Goal: Transaction & Acquisition: Purchase product/service

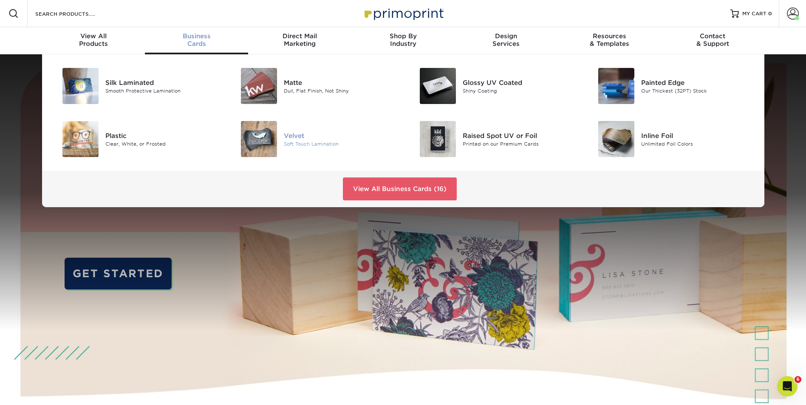
click at [296, 137] on div "Velvet" at bounding box center [340, 135] width 113 height 9
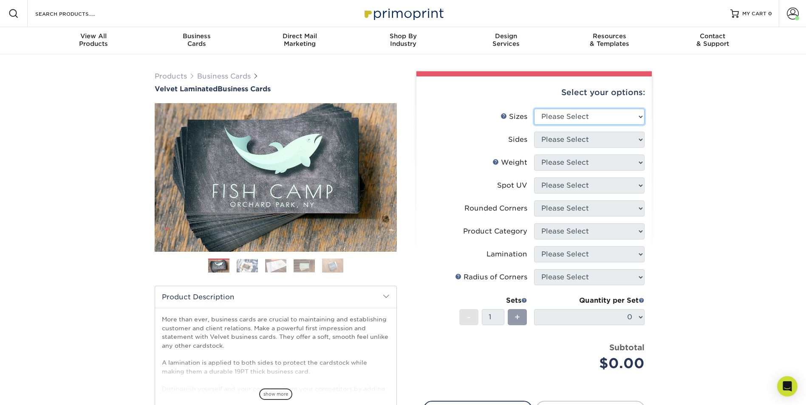
click at [587, 123] on select "Please Select 1.5" x 3.5" - Mini 1.75" x 3.5" - Mini 2" x 2" - Square 2" x 3" -…" at bounding box center [589, 117] width 111 height 16
click at [590, 125] on select "Please Select 1.5" x 3.5" - Mini 1.75" x 3.5" - Mini 2" x 2" - Square 2" x 3" -…" at bounding box center [589, 117] width 111 height 16
select select "2.00x3.50"
click at [534, 109] on select "Please Select 1.5" x 3.5" - Mini 1.75" x 3.5" - Mini 2" x 2" - Square 2" x 3" -…" at bounding box center [589, 117] width 111 height 16
click at [559, 142] on select "Please Select Print Both Sides Print Front Only" at bounding box center [589, 140] width 111 height 16
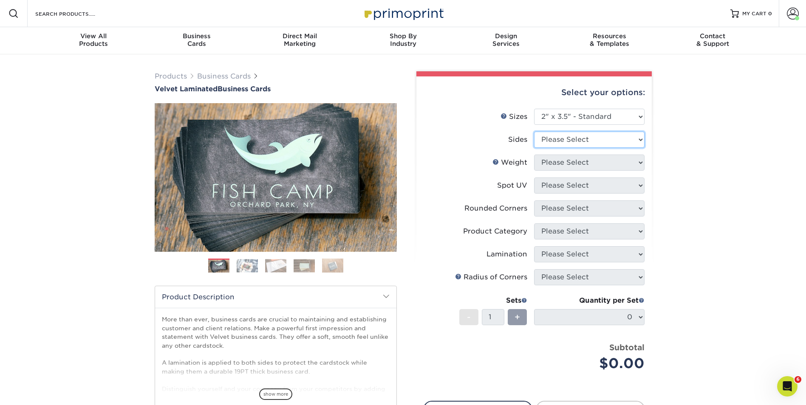
select select "13abbda7-1d64-4f25-8bb2-c179b224825d"
click at [534, 132] on select "Please Select Print Both Sides Print Front Only" at bounding box center [589, 140] width 111 height 16
click at [559, 162] on select "Please Select 16PT" at bounding box center [589, 163] width 111 height 16
select select "16PT"
click at [534, 155] on select "Please Select 16PT" at bounding box center [589, 163] width 111 height 16
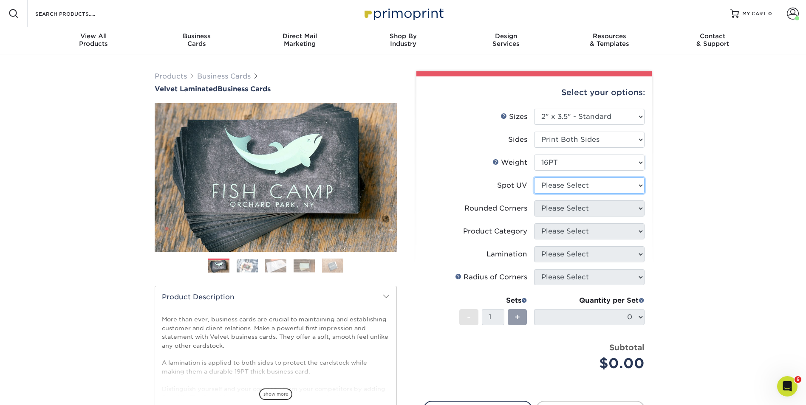
click at [586, 188] on select "Please Select No Spot UV Front and Back (Both Sides) Front Only Back Only" at bounding box center [589, 186] width 111 height 16
select select "0"
click at [534, 178] on select "Please Select No Spot UV Front and Back (Both Sides) Front Only Back Only" at bounding box center [589, 186] width 111 height 16
click at [563, 205] on select "Please Select Yes - Round 2 Corners Yes - Round 4 Corners No" at bounding box center [589, 209] width 111 height 16
select select "7672df9e-0e0a-464d-8e1f-920c575e4da3"
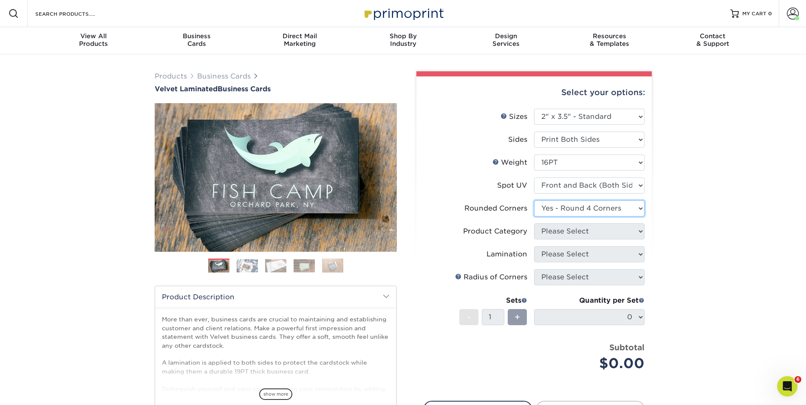
click at [534, 201] on select "Please Select Yes - Round 2 Corners Yes - Round 4 Corners No" at bounding box center [589, 209] width 111 height 16
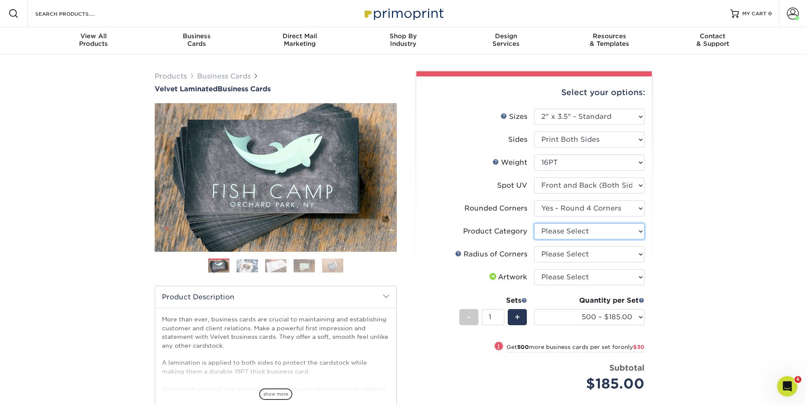
click at [593, 232] on select "Please Select Business Cards" at bounding box center [589, 232] width 111 height 16
select select "3b5148f1-0588-4f88-a218-97bcfdce65c1"
click at [534, 224] on select "Please Select Business Cards" at bounding box center [589, 232] width 111 height 16
click at [579, 256] on select "Please Select Rounded 1/8" Rounded 1/4"" at bounding box center [589, 255] width 111 height 16
select select "589680c7-ee9a-431b-9d12-d7aeb1386a97"
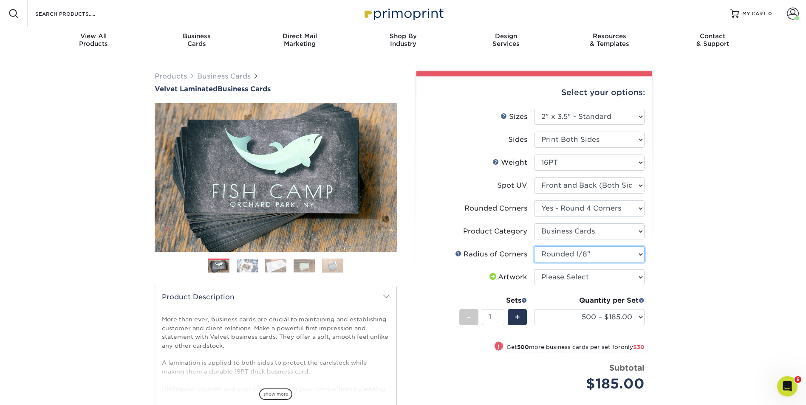
click at [534, 247] on select "Please Select Rounded 1/8" Rounded 1/4"" at bounding box center [589, 255] width 111 height 16
click at [566, 278] on select "Please Select I will upload files I need a design - $100" at bounding box center [589, 277] width 111 height 16
select select "upload"
click at [534, 269] on select "Please Select I will upload files I need a design - $100" at bounding box center [589, 277] width 111 height 16
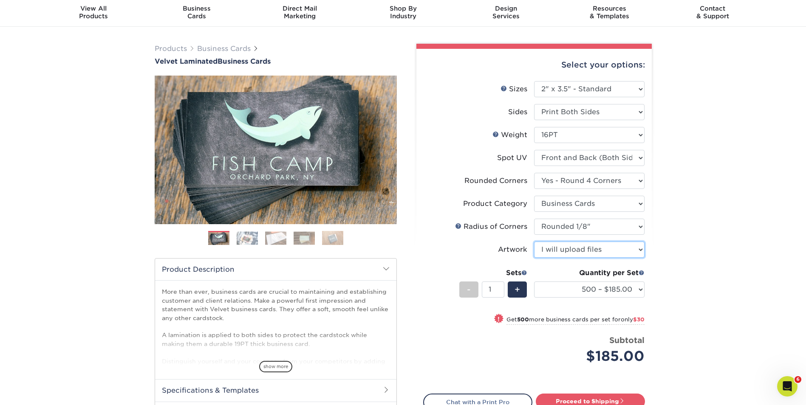
scroll to position [43, 0]
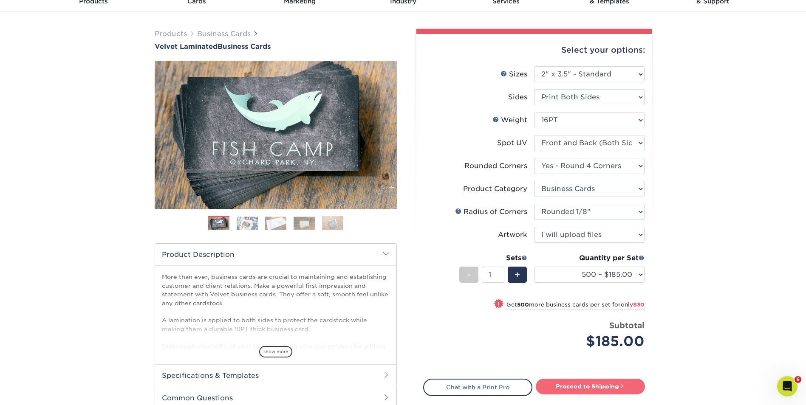
click at [550, 390] on link "Proceed to Shipping" at bounding box center [590, 386] width 109 height 15
type input "Set 1"
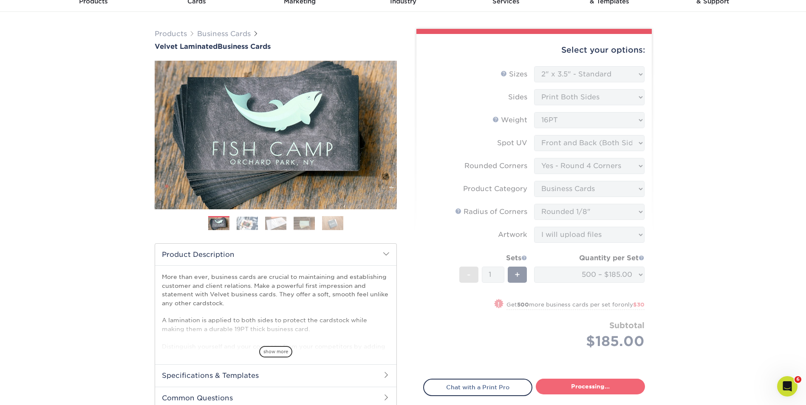
select select "324fe1f0-70d0-4914-adf4-8f61103db615"
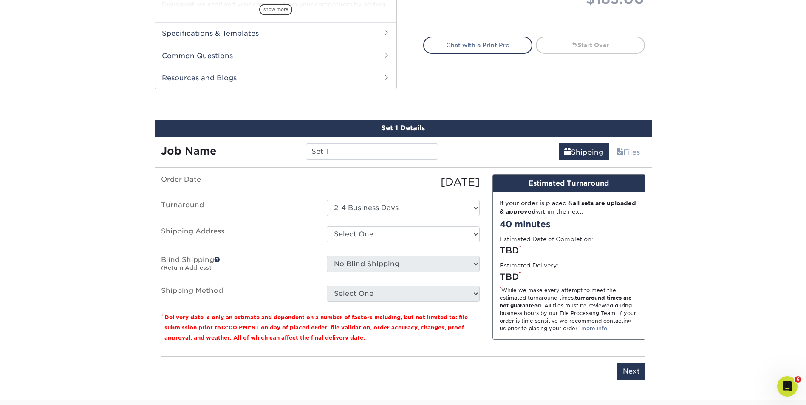
scroll to position [445, 0]
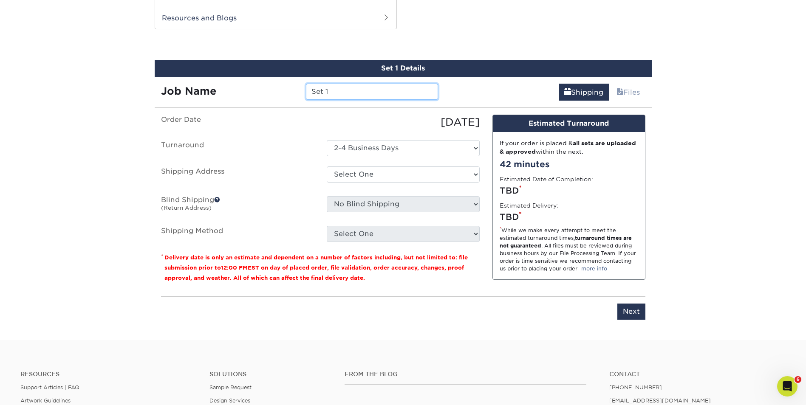
drag, startPoint x: 345, startPoint y: 91, endPoint x: 286, endPoint y: 91, distance: 59.1
click at [286, 91] on div "Job Name Set 1" at bounding box center [300, 92] width 290 height 16
type input "[PERSON_NAME]"
click at [375, 151] on select "Select One 2-4 Business Days" at bounding box center [403, 148] width 153 height 16
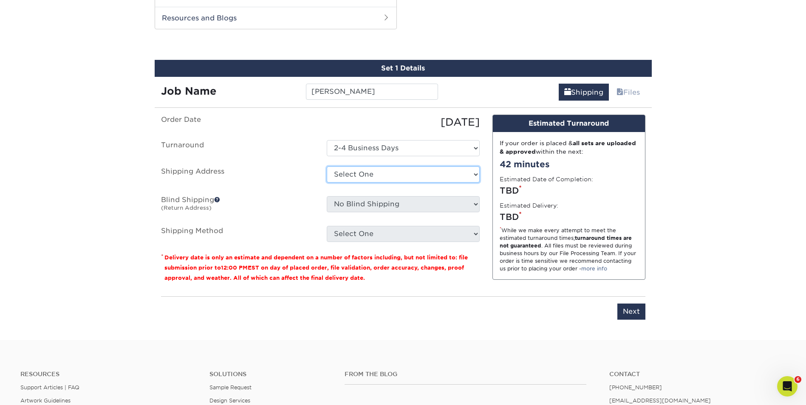
click at [363, 177] on select "Select One Adam Nygaard Annalyn Annalyn Jones Aruna Chandra Ben Yang Brandon M …" at bounding box center [403, 175] width 153 height 16
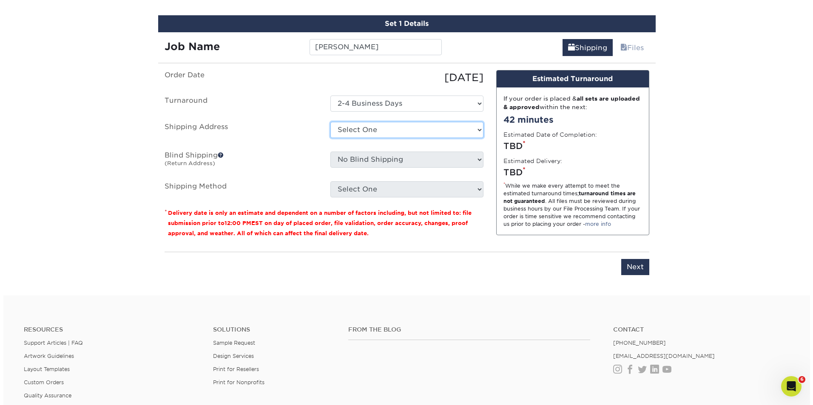
scroll to position [530, 0]
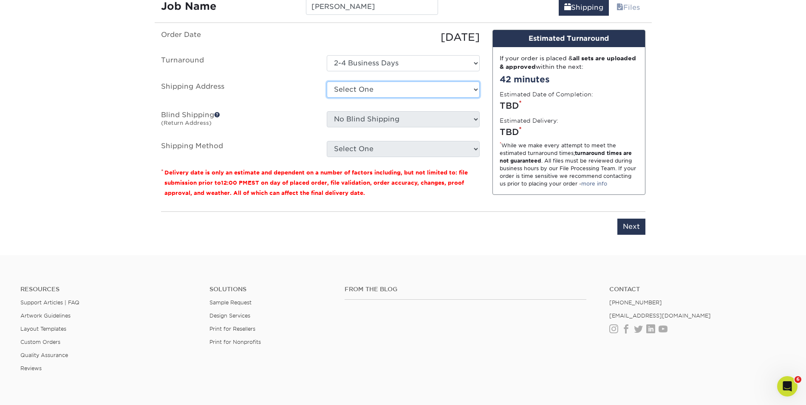
click at [344, 84] on select "Select One Adam Nygaard Annalyn Annalyn Jones Aruna Chandra Ben Yang Brandon M …" at bounding box center [403, 90] width 153 height 16
select select "newaddress"
click at [327, 82] on select "Select One Adam Nygaard Annalyn Annalyn Jones Aruna Chandra Ben Yang Brandon M …" at bounding box center [403, 90] width 153 height 16
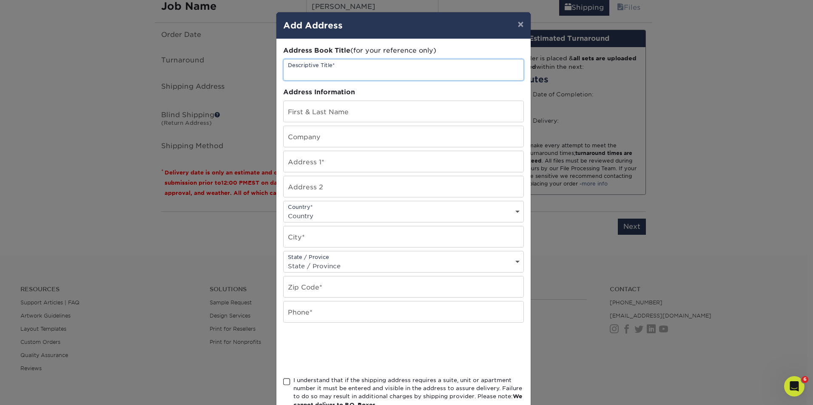
click at [303, 76] on input "text" at bounding box center [403, 70] width 240 height 21
type input "[PERSON_NAME]"
click at [306, 119] on input "text" at bounding box center [403, 111] width 240 height 21
type input "[PERSON_NAME]"
click at [292, 142] on input "text" at bounding box center [403, 136] width 240 height 21
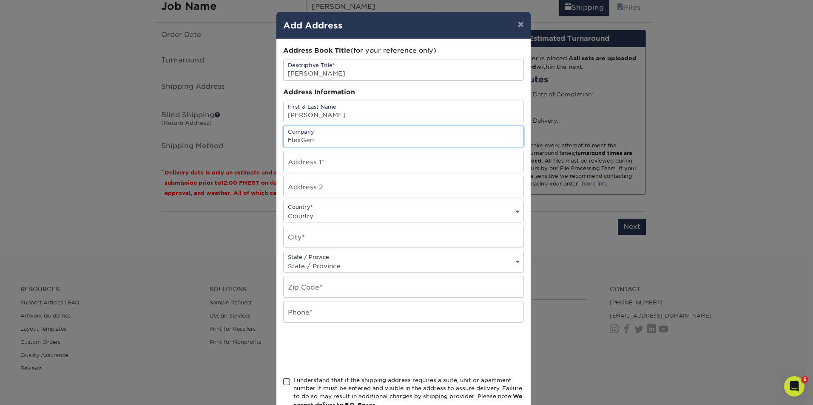
type input "FlexGen"
click at [307, 166] on input "text" at bounding box center [403, 161] width 240 height 21
type input "[STREET_ADDRESS]"
click at [295, 245] on input "text" at bounding box center [403, 237] width 240 height 21
type input "San Diego"
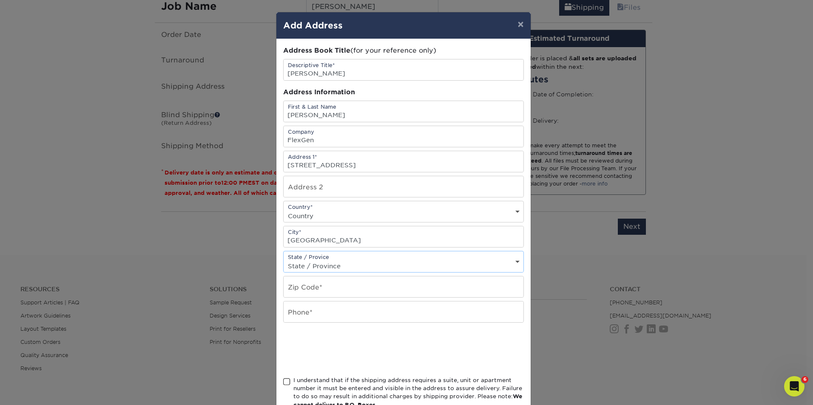
click at [310, 268] on select "State / Province Alabama Alaska Arizona Arkansas California Colorado Connecticu…" at bounding box center [403, 266] width 240 height 12
select select "CA"
click at [283, 260] on select "State / Province Alabama Alaska Arizona Arkansas California Colorado Connecticu…" at bounding box center [403, 266] width 240 height 12
click at [306, 292] on input "text" at bounding box center [403, 287] width 240 height 21
type input "92117"
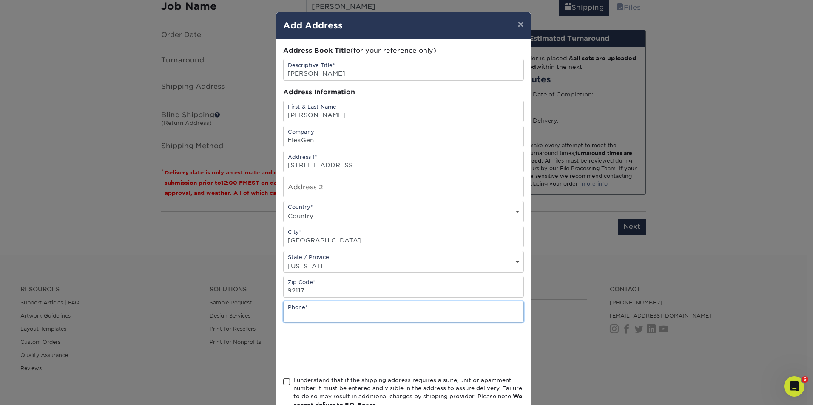
click at [305, 309] on input "text" at bounding box center [403, 312] width 240 height 21
type input "3128136168"
click at [289, 379] on div "I understand that if the shipping address requires a suite, unit or apartment n…" at bounding box center [403, 395] width 241 height 37
click at [279, 380] on div "Address Book Title (for your reference only) Descriptive Title* Scott Anderson …" at bounding box center [403, 229] width 254 height 380
click at [283, 380] on span at bounding box center [286, 382] width 7 height 8
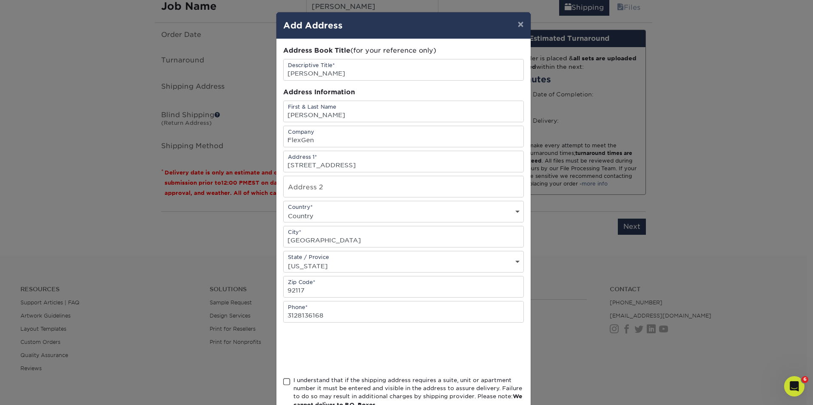
click at [0, 0] on input "I understand that if the shipping address requires a suite, unit or apartment n…" at bounding box center [0, 0] width 0 height 0
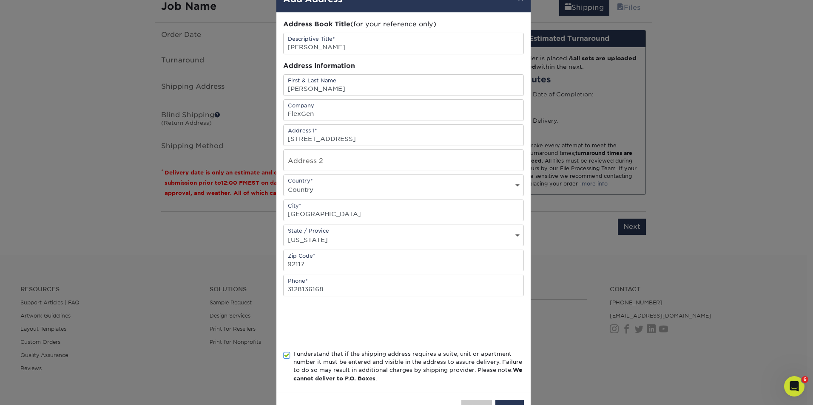
scroll to position [57, 0]
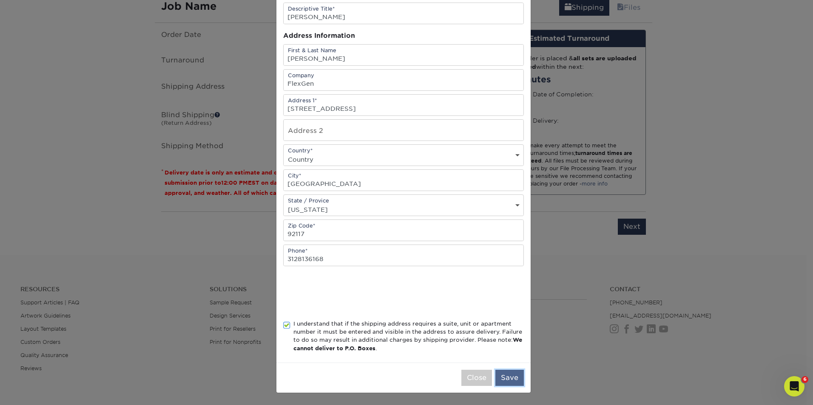
click at [505, 379] on button "Save" at bounding box center [509, 378] width 28 height 16
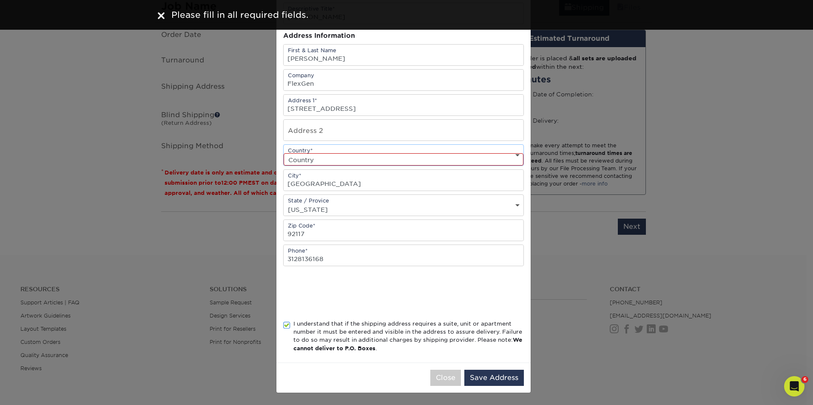
click at [301, 153] on select "Country United States Canada ----------------------------- Afghanistan Albania …" at bounding box center [403, 159] width 240 height 12
select select "US"
click at [283, 153] on select "Country United States Canada ----------------------------- Afghanistan Albania …" at bounding box center [403, 159] width 240 height 12
click at [493, 380] on button "Save Address" at bounding box center [494, 378] width 60 height 16
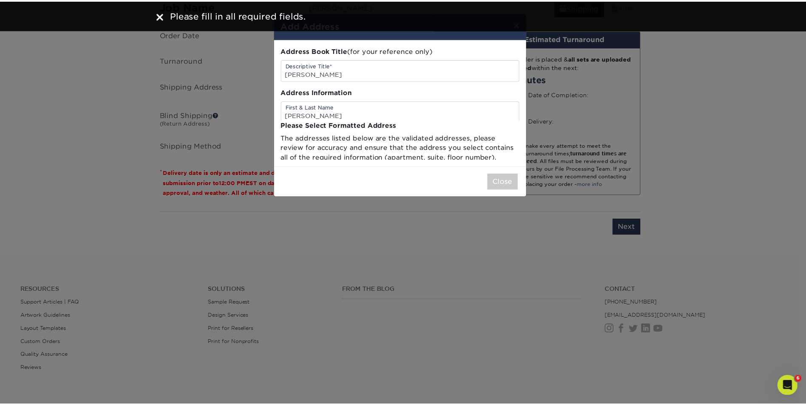
scroll to position [0, 0]
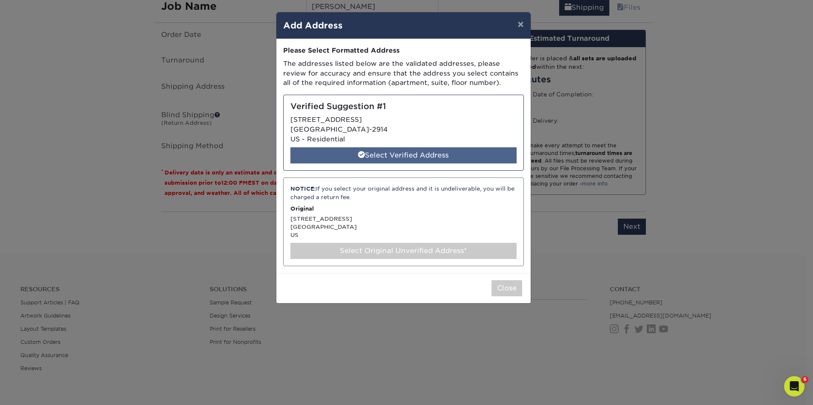
click at [354, 157] on div "Select Verified Address" at bounding box center [403, 155] width 226 height 16
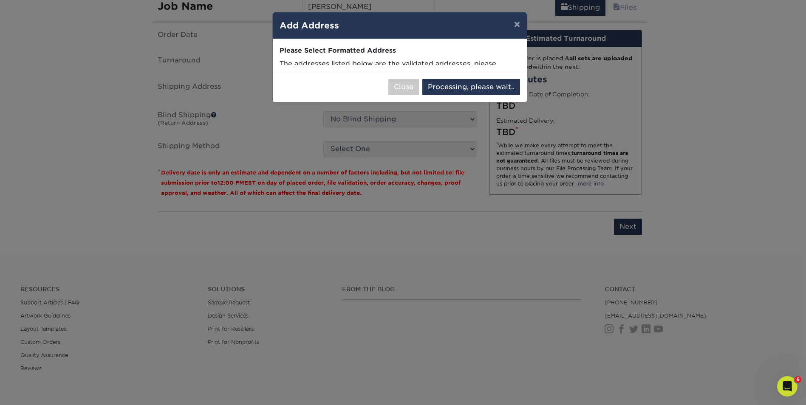
select select "286827"
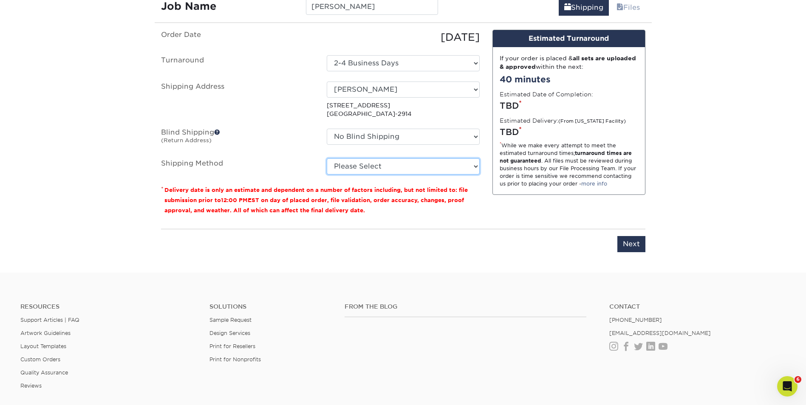
click at [359, 168] on select "Please Select Ground Shipping (+$8.96) 3 Day Shipping Service (+$24.92) 2 Day A…" at bounding box center [403, 167] width 153 height 16
click at [327, 159] on select "Please Select Ground Shipping (+$8.96) 3 Day Shipping Service (+$24.92) 2 Day A…" at bounding box center [403, 167] width 153 height 16
click at [368, 174] on select "Please Select Ground Shipping (+$8.96) 3 Day Shipping Service (+$24.92) 2 Day A…" at bounding box center [403, 167] width 153 height 16
click at [433, 162] on select "Please Select Ground Shipping (+$8.96) 3 Day Shipping Service (+$24.92) 2 Day A…" at bounding box center [403, 167] width 153 height 16
click at [327, 159] on select "Please Select Ground Shipping (+$8.96) 3 Day Shipping Service (+$24.92) 2 Day A…" at bounding box center [403, 167] width 153 height 16
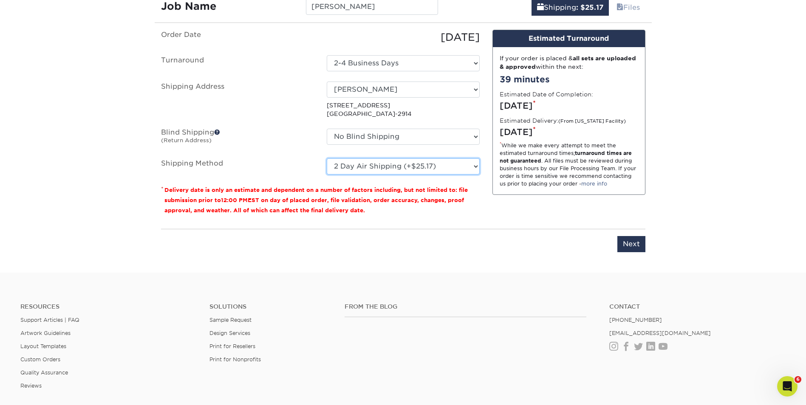
click at [432, 173] on select "Please Select Ground Shipping (+$8.96) 3 Day Shipping Service (+$24.92) 2 Day A…" at bounding box center [403, 167] width 153 height 16
click at [327, 159] on select "Please Select Ground Shipping (+$8.96) 3 Day Shipping Service (+$24.92) 2 Day A…" at bounding box center [403, 167] width 153 height 16
click at [416, 176] on fieldset "Order Date 10/09/2025 Turnaround Select One 2-4 Business Days Shipping Address …" at bounding box center [320, 107] width 319 height 155
click at [416, 177] on fieldset "Order Date 10/09/2025 Turnaround Select One 2-4 Business Days Shipping Address …" at bounding box center [320, 107] width 319 height 155
click at [414, 174] on select "Please Select Ground Shipping (+$8.96) 3 Day Shipping Service (+$24.92) 2 Day A…" at bounding box center [403, 167] width 153 height 16
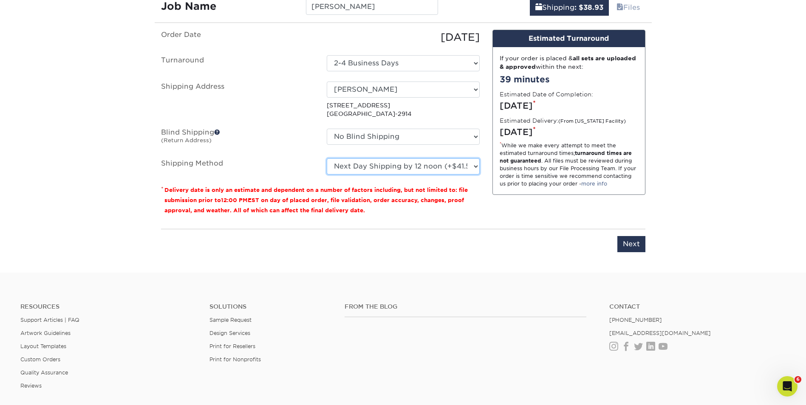
click at [327, 159] on select "Please Select Ground Shipping (+$8.96) 3 Day Shipping Service (+$24.92) 2 Day A…" at bounding box center [403, 167] width 153 height 16
click at [399, 170] on select "Please Select Ground Shipping (+$8.96) 3 Day Shipping Service (+$24.92) 2 Day A…" at bounding box center [403, 167] width 153 height 16
click at [327, 159] on select "Please Select Ground Shipping (+$8.96) 3 Day Shipping Service (+$24.92) 2 Day A…" at bounding box center [403, 167] width 153 height 16
click at [378, 179] on fieldset "Order Date 10/09/2025 Turnaround Select One 2-4 Business Days Shipping Address …" at bounding box center [320, 107] width 319 height 155
click at [377, 178] on fieldset "Order Date 10/09/2025 Turnaround Select One 2-4 Business Days Shipping Address …" at bounding box center [320, 107] width 319 height 155
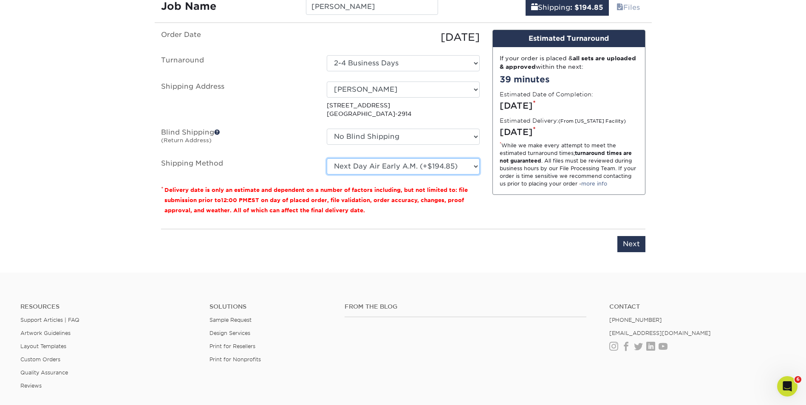
drag, startPoint x: 376, startPoint y: 168, endPoint x: 383, endPoint y: 173, distance: 8.3
click at [376, 168] on select "Please Select Ground Shipping (+$8.96) 3 Day Shipping Service (+$24.92) 2 Day A…" at bounding box center [403, 167] width 153 height 16
click at [327, 159] on select "Please Select Ground Shipping (+$8.96) 3 Day Shipping Service (+$24.92) 2 Day A…" at bounding box center [403, 167] width 153 height 16
click at [369, 161] on select "Please Select Ground Shipping (+$8.96) 3 Day Shipping Service (+$24.92) 2 Day A…" at bounding box center [403, 167] width 153 height 16
click at [327, 159] on select "Please Select Ground Shipping (+$8.96) 3 Day Shipping Service (+$24.92) 2 Day A…" at bounding box center [403, 167] width 153 height 16
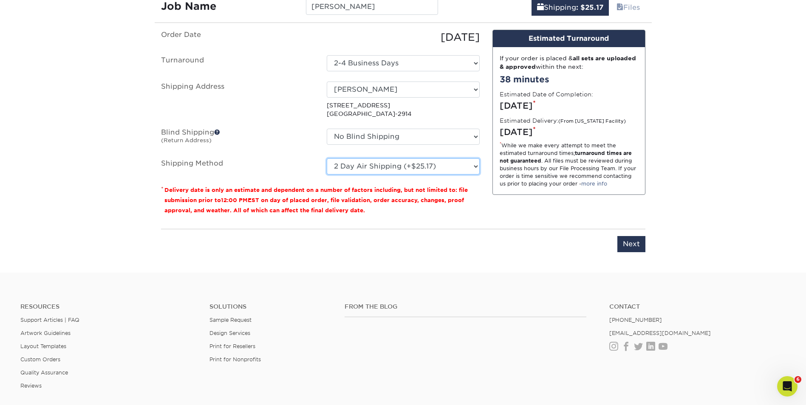
click at [385, 169] on select "Please Select Ground Shipping (+$8.96) 3 Day Shipping Service (+$24.92) 2 Day A…" at bounding box center [403, 167] width 153 height 16
select select "13"
click at [327, 159] on select "Please Select Ground Shipping (+$8.96) 3 Day Shipping Service (+$24.92) 2 Day A…" at bounding box center [403, 167] width 153 height 16
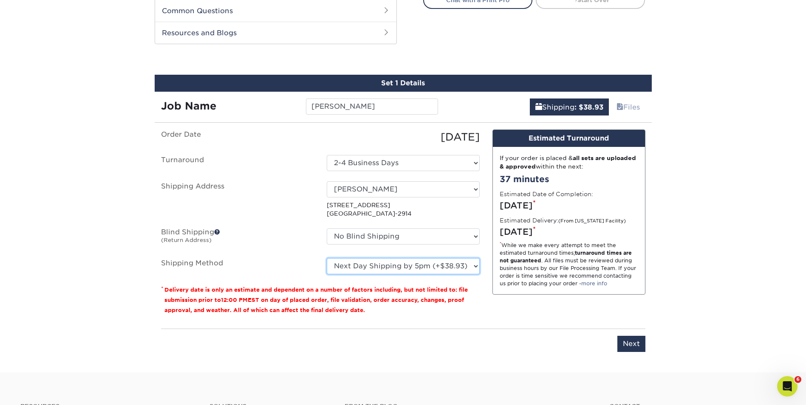
scroll to position [445, 0]
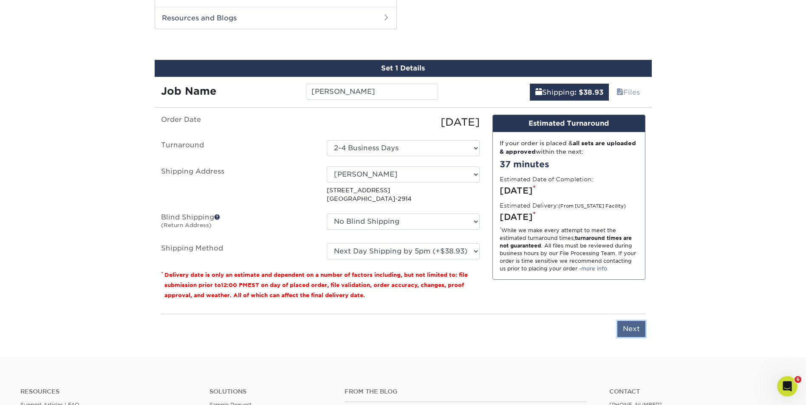
click at [625, 325] on input "Next" at bounding box center [632, 329] width 28 height 16
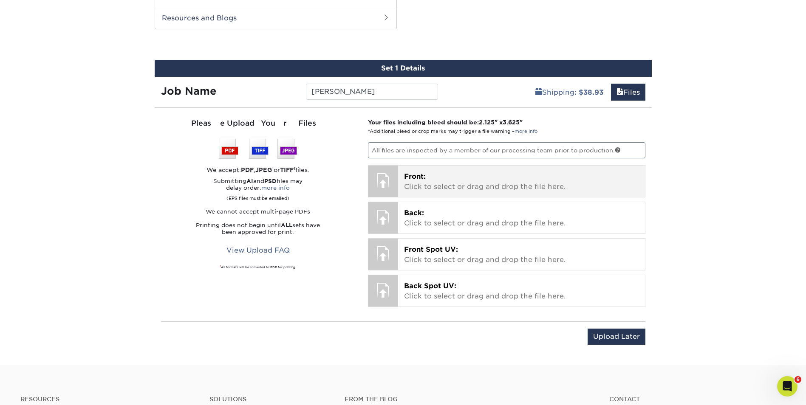
click at [439, 178] on p "Front: Click to select or drag and drop the file here." at bounding box center [521, 182] width 235 height 20
click at [437, 184] on p "Front: Click to select or drag and drop the file here." at bounding box center [521, 182] width 235 height 20
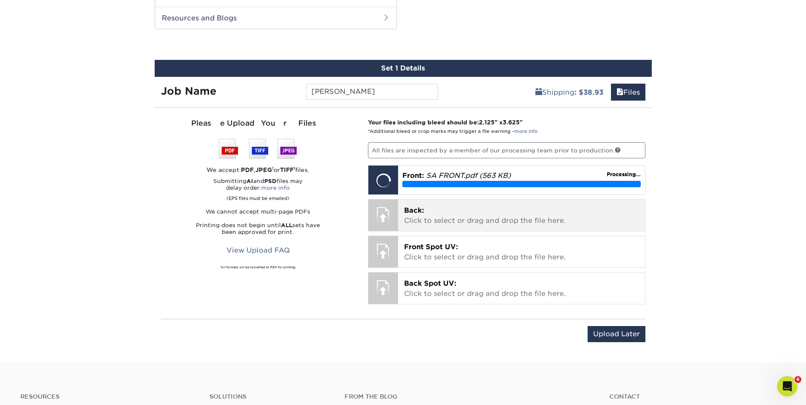
click at [413, 221] on p "Back: Click to select or drag and drop the file here." at bounding box center [521, 216] width 235 height 20
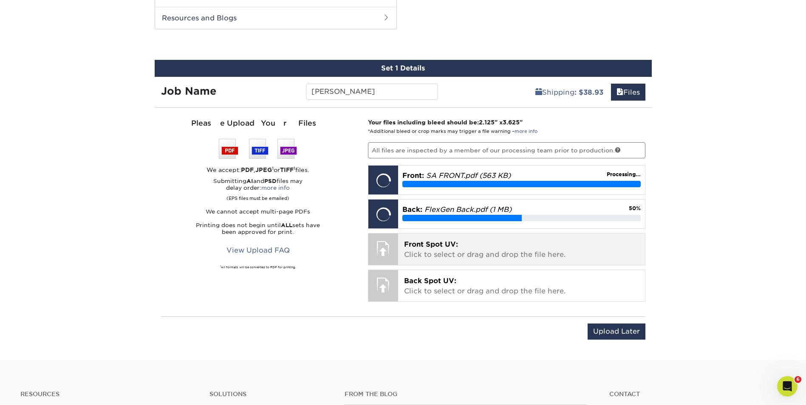
click at [473, 254] on p "Front Spot UV: Click to select or drag and drop the file here." at bounding box center [521, 250] width 235 height 20
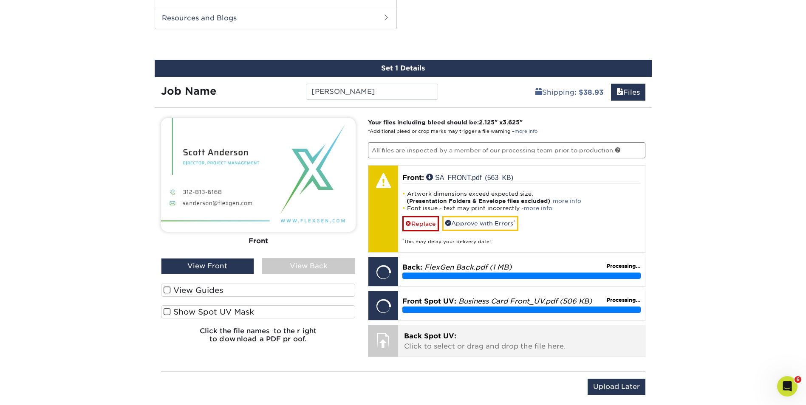
click at [487, 336] on p "Back Spot UV: Click to select or drag and drop the file here." at bounding box center [521, 342] width 235 height 20
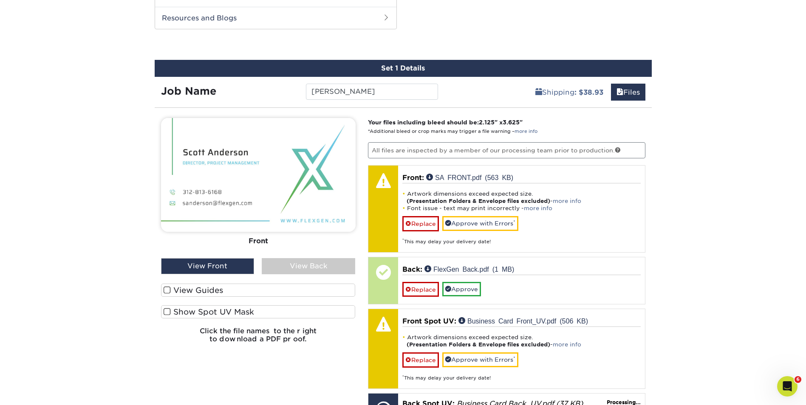
click at [292, 263] on div "View Back" at bounding box center [309, 266] width 94 height 16
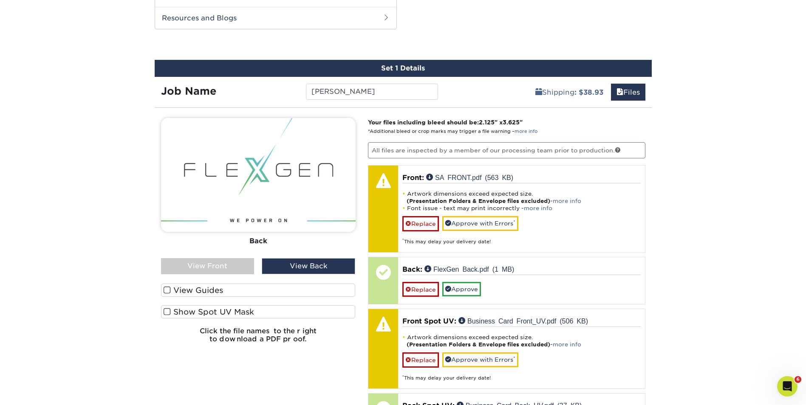
click at [242, 265] on div "View Front" at bounding box center [208, 266] width 94 height 16
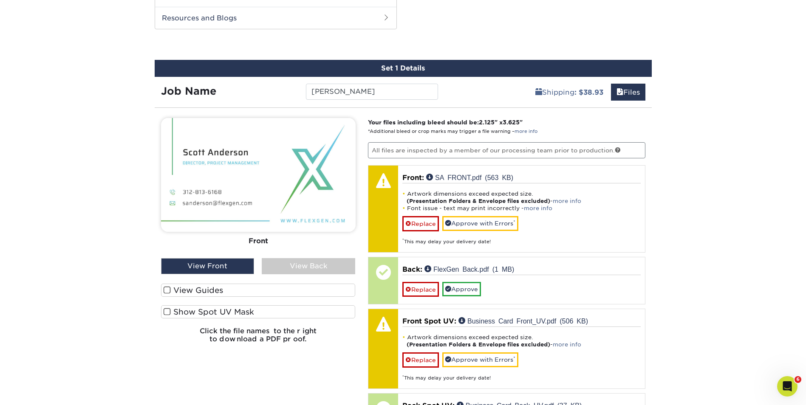
click at [259, 310] on label "Show Spot UV Mask" at bounding box center [258, 312] width 195 height 13
click at [0, 0] on input "Show Spot UV Mask" at bounding box center [0, 0] width 0 height 0
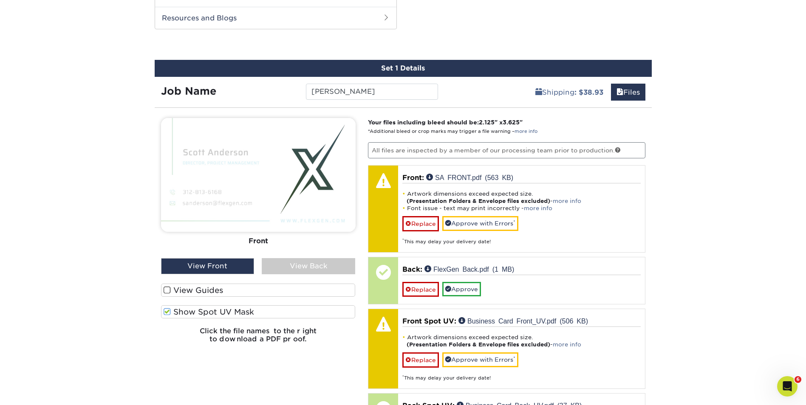
click at [262, 315] on label "Show Spot UV Mask" at bounding box center [258, 312] width 195 height 13
click at [0, 0] on input "Show Spot UV Mask" at bounding box center [0, 0] width 0 height 0
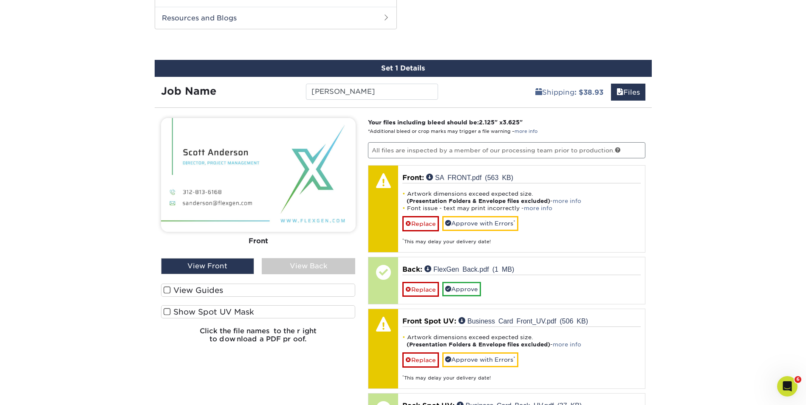
click at [167, 308] on span at bounding box center [167, 312] width 7 height 8
click at [0, 0] on input "Show Spot UV Mask" at bounding box center [0, 0] width 0 height 0
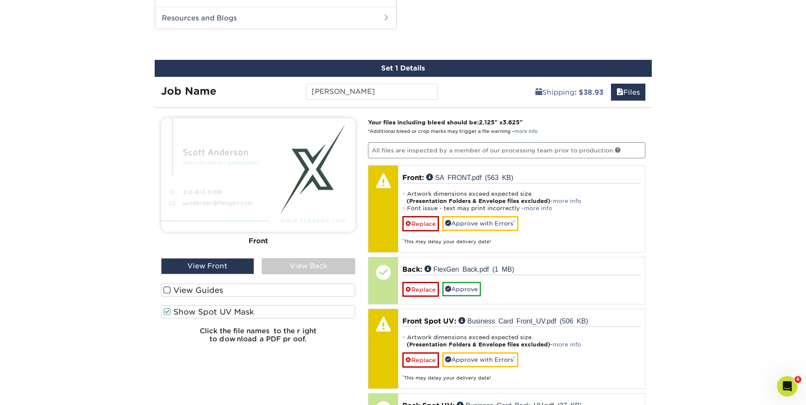
click at [296, 266] on div "View Back" at bounding box center [309, 266] width 94 height 16
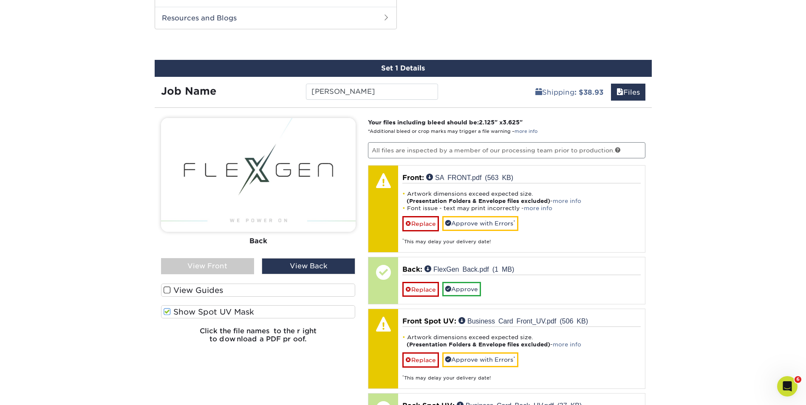
click at [230, 269] on div "View Front" at bounding box center [208, 266] width 94 height 16
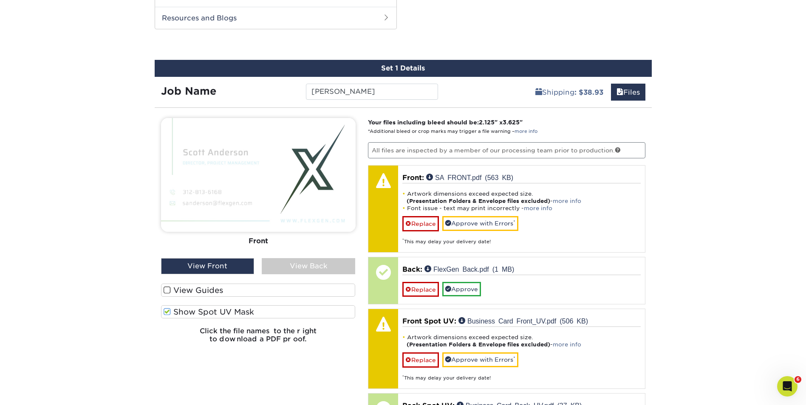
click at [192, 314] on label "Show Spot UV Mask" at bounding box center [258, 312] width 195 height 13
click at [0, 0] on input "Show Spot UV Mask" at bounding box center [0, 0] width 0 height 0
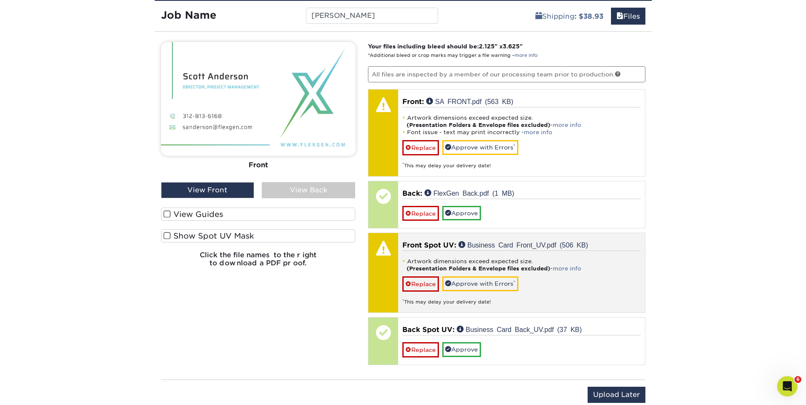
scroll to position [530, 0]
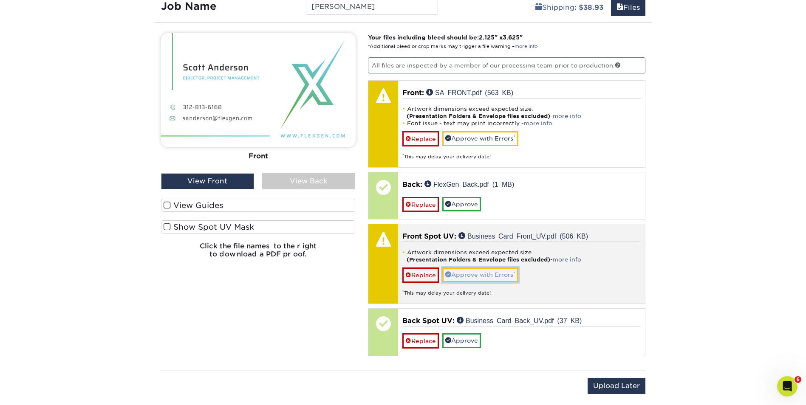
click at [487, 278] on link "Approve with Errors *" at bounding box center [480, 275] width 76 height 14
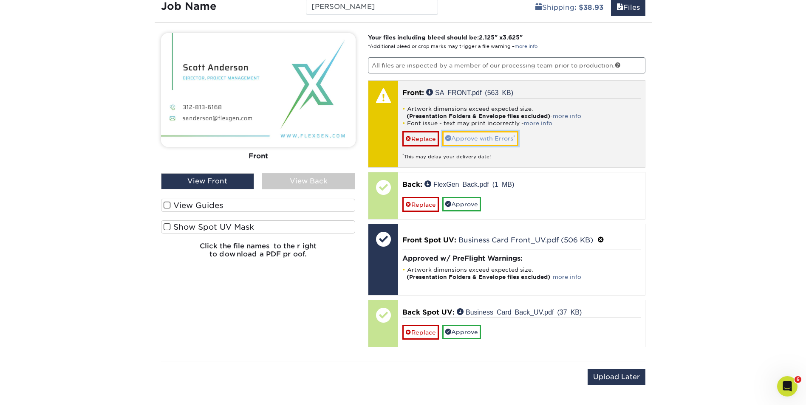
click at [475, 145] on link "Approve with Errors *" at bounding box center [480, 138] width 76 height 14
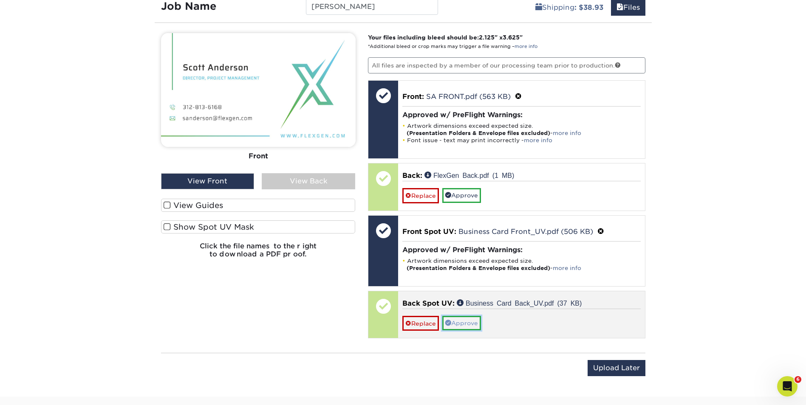
click at [481, 319] on link "Approve" at bounding box center [461, 323] width 39 height 14
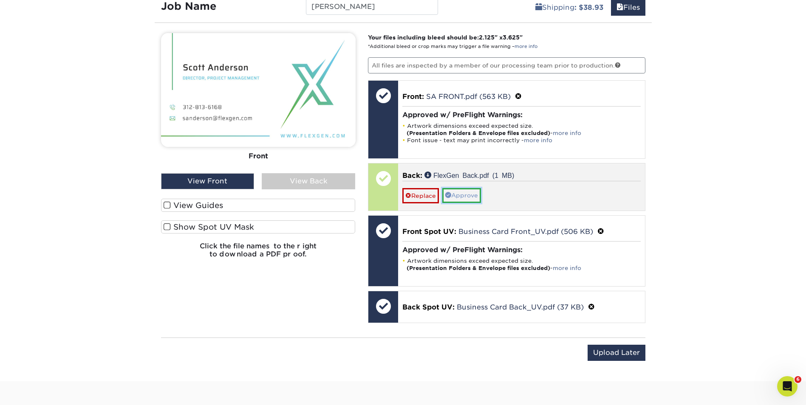
click at [459, 191] on link "Approve" at bounding box center [461, 195] width 39 height 14
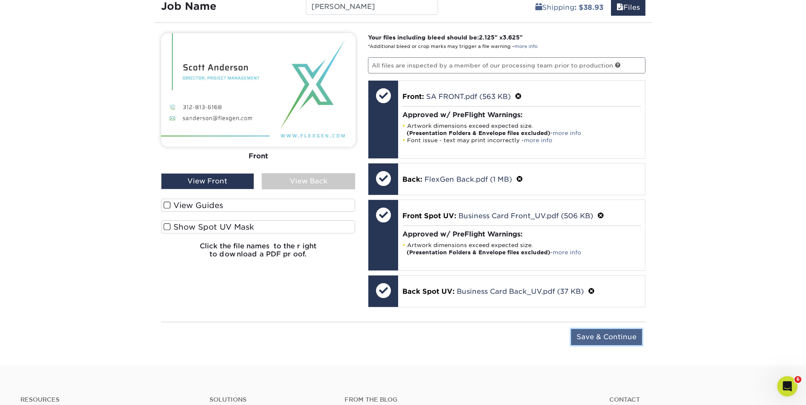
click at [621, 340] on input "Save & Continue" at bounding box center [606, 337] width 71 height 16
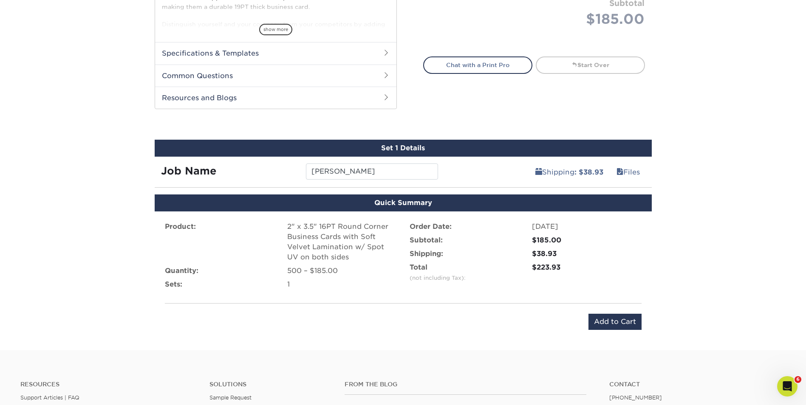
scroll to position [445, 0]
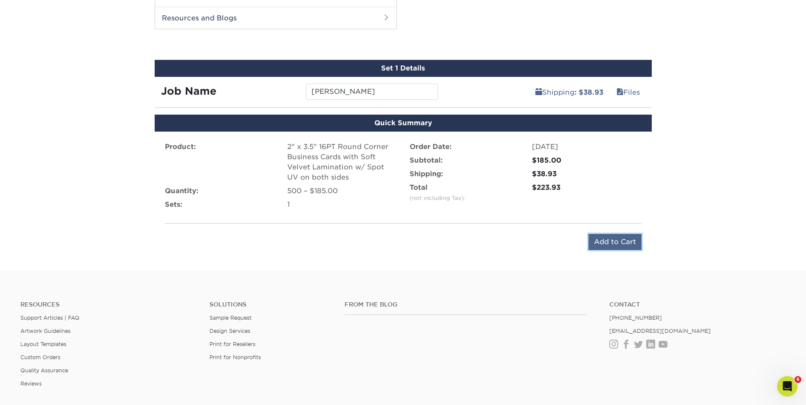
click at [613, 243] on input "Add to Cart" at bounding box center [615, 242] width 53 height 16
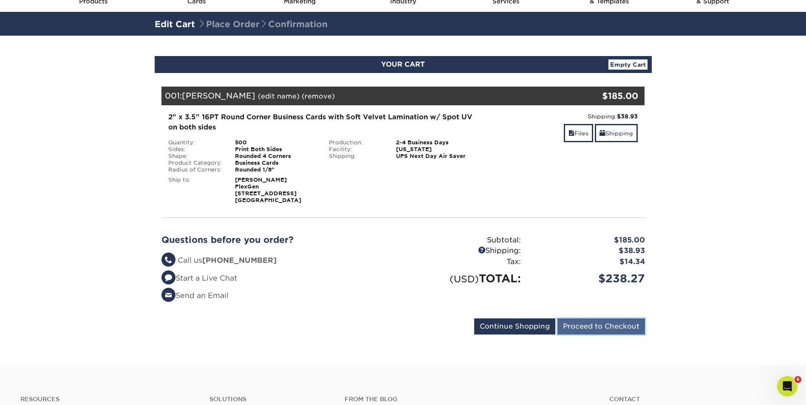
click at [586, 327] on input "Proceed to Checkout" at bounding box center [602, 327] width 88 height 16
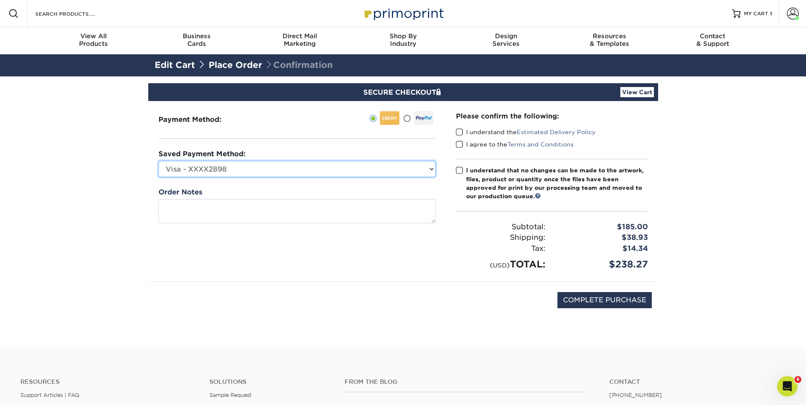
click at [268, 170] on select "Visa - XXXX2898 Visa - XXXX9028 Visa - XXXX1580 New Credit Card" at bounding box center [297, 169] width 277 height 16
click at [159, 161] on select "Visa - XXXX2898 Visa - XXXX9028 Visa - XXXX1580 New Credit Card" at bounding box center [297, 169] width 277 height 16
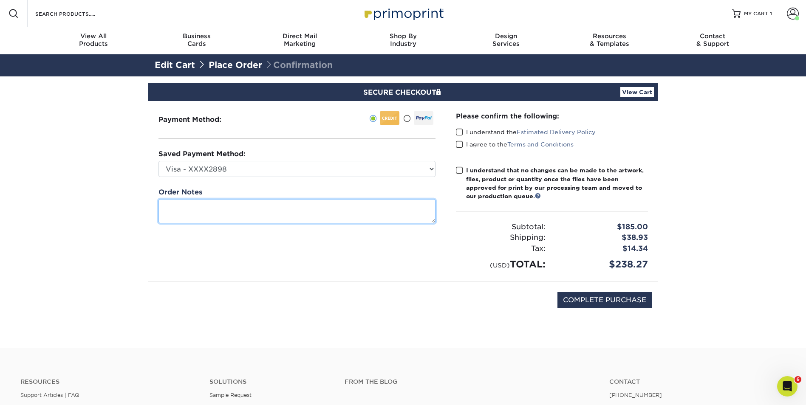
click at [244, 202] on textarea at bounding box center [297, 211] width 277 height 24
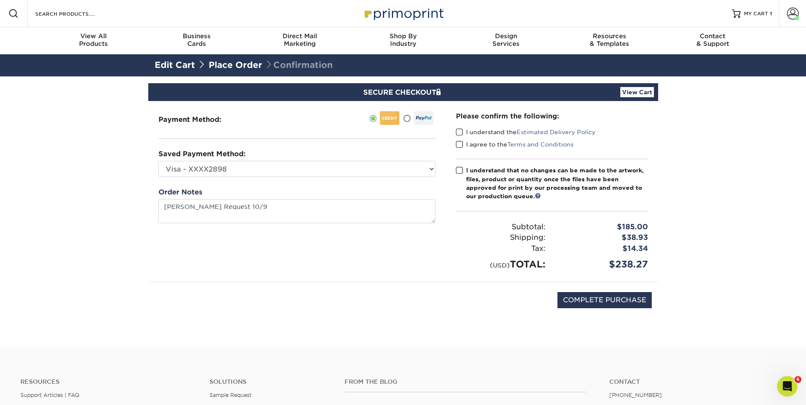
type textarea "Per Scott Anderson Request 109"
click at [476, 131] on label "I understand the Estimated Delivery Policy" at bounding box center [526, 132] width 140 height 9
click at [0, 0] on input "I understand the Estimated Delivery Policy" at bounding box center [0, 0] width 0 height 0
click at [468, 141] on label "I agree to the Terms and Conditions" at bounding box center [515, 144] width 118 height 9
click at [0, 0] on input "I agree to the Terms and Conditions" at bounding box center [0, 0] width 0 height 0
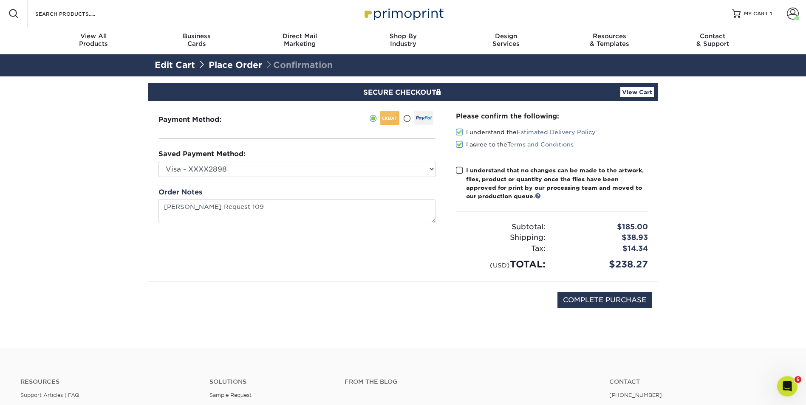
click at [461, 172] on span at bounding box center [459, 171] width 7 height 8
click at [0, 0] on input "I understand that no changes can be made to the artwork, files, product or quan…" at bounding box center [0, 0] width 0 height 0
click at [604, 303] on input "COMPLETE PURCHASE" at bounding box center [605, 300] width 94 height 16
type input "PROCESSING, PLEASE WAIT..."
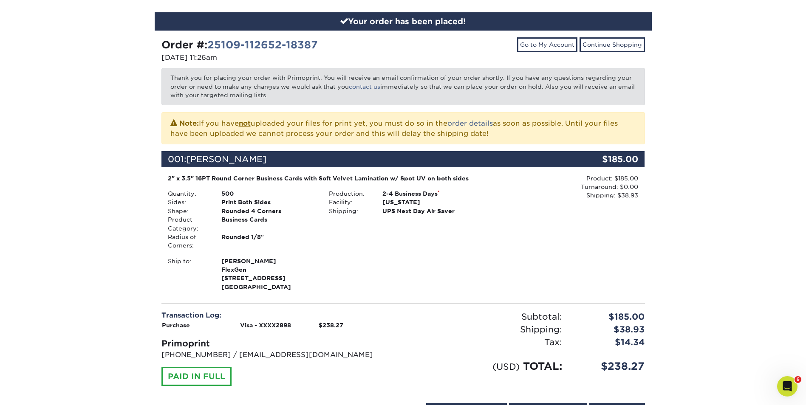
scroll to position [128, 0]
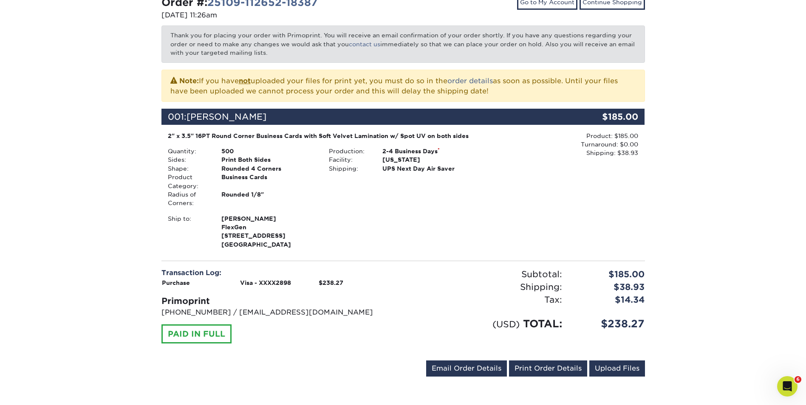
click at [212, 339] on div "PAID IN FULL" at bounding box center [197, 335] width 70 height 20
click at [550, 369] on link "Print Order Details" at bounding box center [548, 369] width 78 height 16
click at [208, 332] on div "PAID IN FULL" at bounding box center [197, 335] width 70 height 20
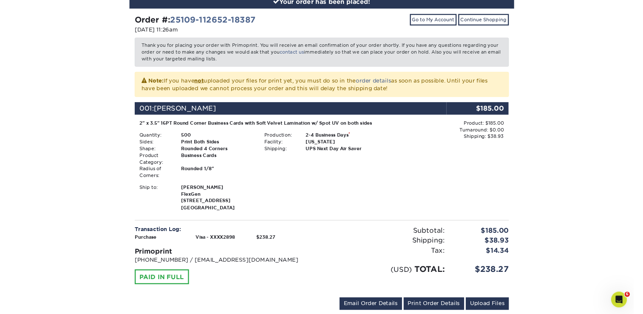
scroll to position [85, 0]
